Goal: Information Seeking & Learning: Learn about a topic

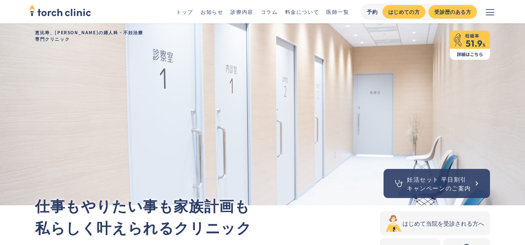
click at [492, 12] on icon "メニューを開く" at bounding box center [490, 12] width 9 height 9
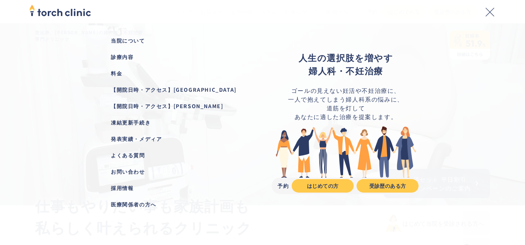
click at [137, 156] on div "よくある質問" at bounding box center [179, 156] width 137 height 8
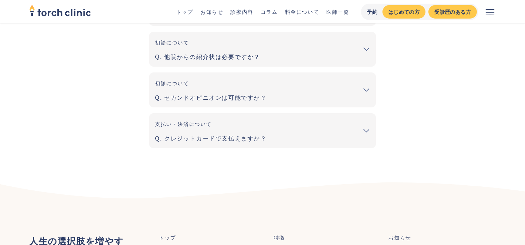
scroll to position [402, 0]
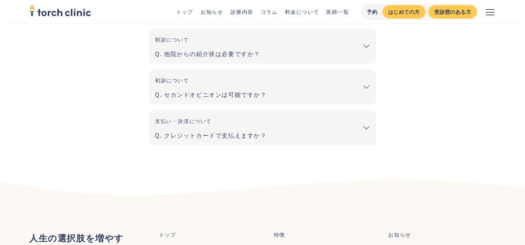
click at [175, 130] on summary "支払い・決済について クレジットカードで支払えますか？" at bounding box center [262, 127] width 215 height 23
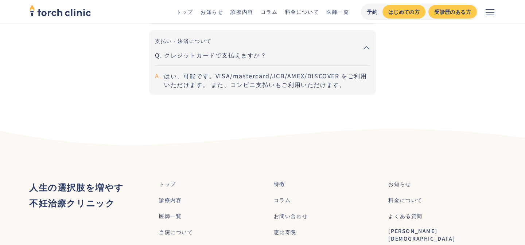
scroll to position [600, 0]
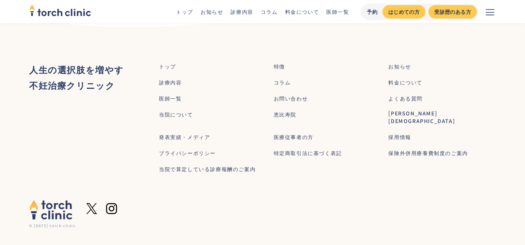
click at [403, 85] on div "料金について" at bounding box center [405, 83] width 34 height 8
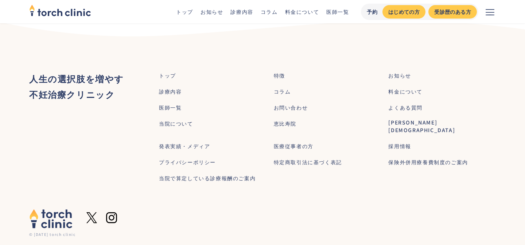
scroll to position [2202, 0]
